Goal: Navigation & Orientation: Find specific page/section

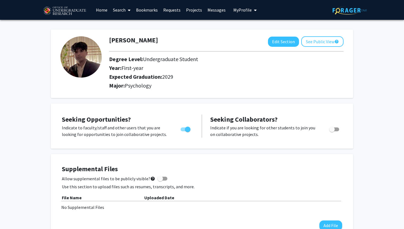
click at [220, 11] on link "Messages" at bounding box center [217, 9] width 24 height 19
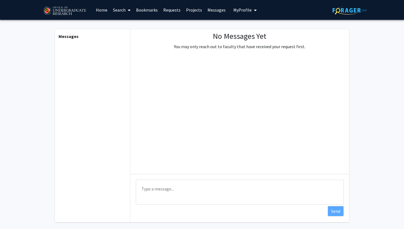
click at [110, 11] on link "Search" at bounding box center [121, 9] width 23 height 19
click at [104, 11] on link "Home" at bounding box center [101, 9] width 17 height 19
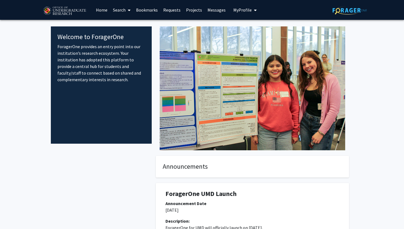
click at [127, 19] on span at bounding box center [128, 10] width 5 height 19
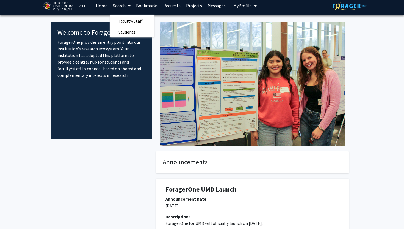
click at [134, 69] on p "ForagerOne provides an entry point into our institution’s research ecosystem. Y…" at bounding box center [101, 59] width 88 height 40
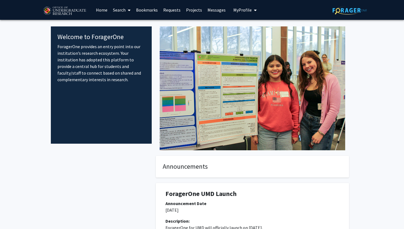
click at [120, 20] on div "Welcome to ForagerOne ForagerOne provides an entry point into our institution’s…" at bounding box center [202, 146] width 302 height 252
click at [120, 15] on link "Search" at bounding box center [121, 9] width 23 height 19
click at [128, 23] on span "Faculty/Staff" at bounding box center [130, 25] width 40 height 11
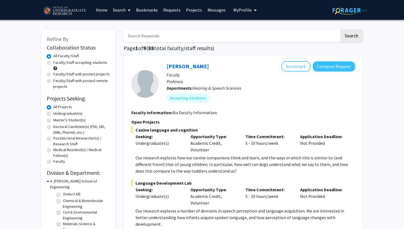
click at [123, 9] on link "Search" at bounding box center [121, 9] width 23 height 19
click at [302, 65] on button "Bookmark" at bounding box center [295, 66] width 29 height 10
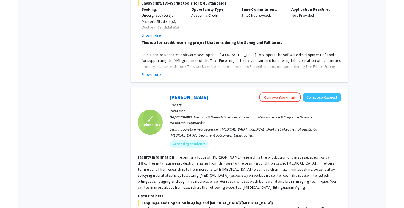
scroll to position [816, 0]
